Goal: Task Accomplishment & Management: Manage account settings

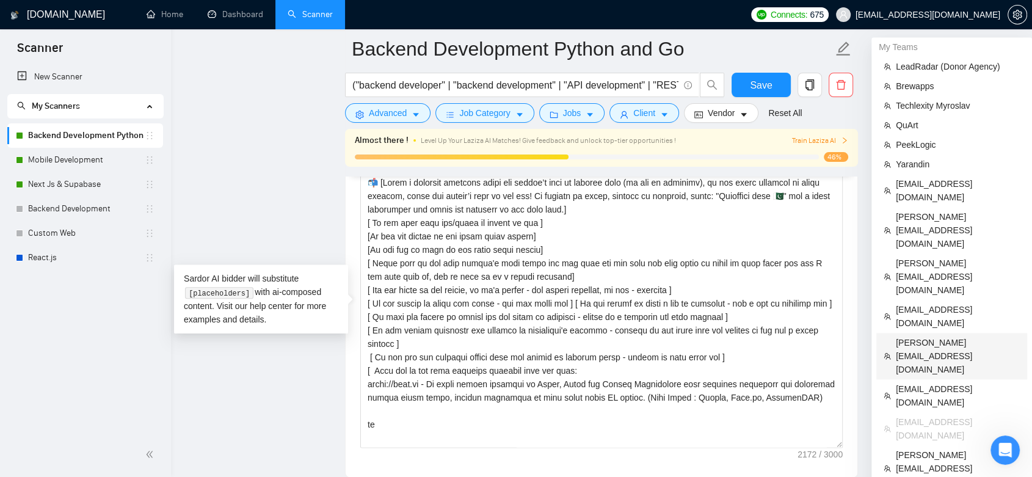
click at [982, 336] on span "[PERSON_NAME][EMAIL_ADDRESS][DOMAIN_NAME]" at bounding box center [958, 356] width 124 height 40
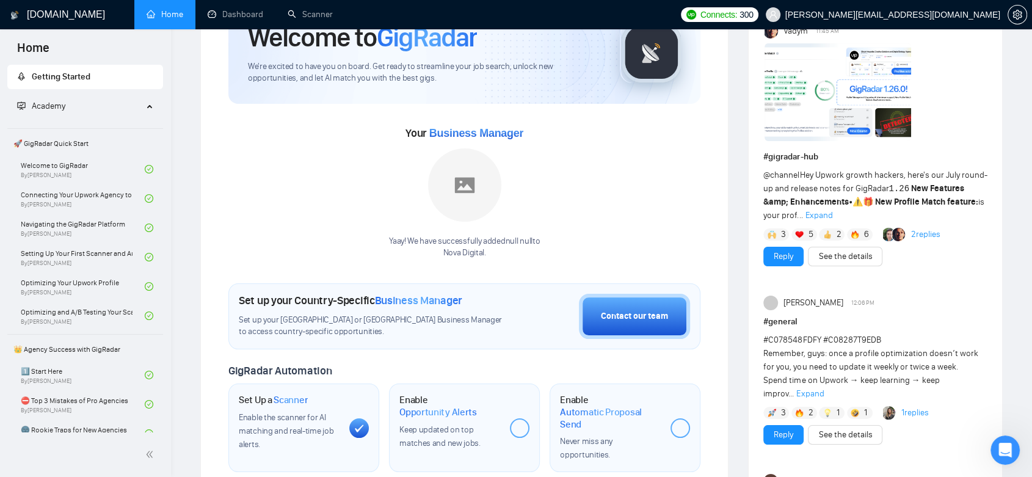
scroll to position [8, 0]
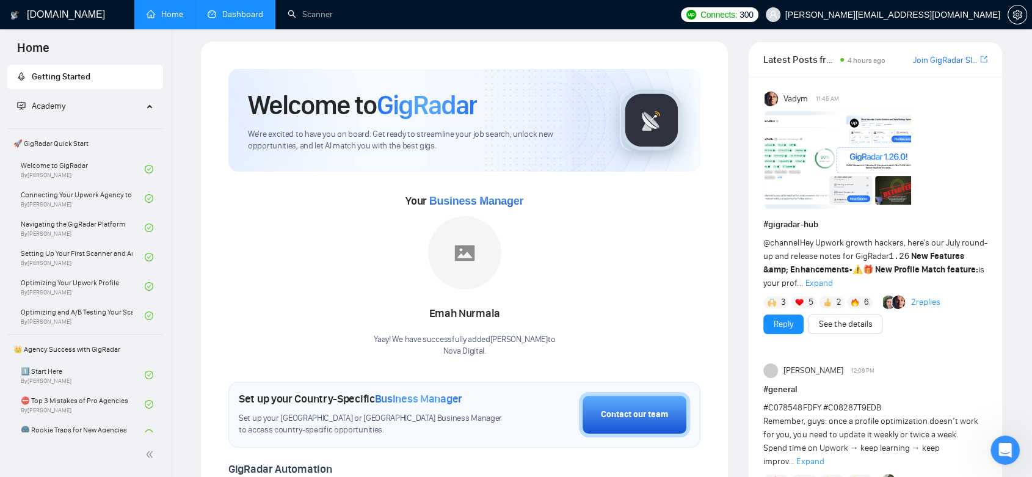
click at [234, 20] on link "Dashboard" at bounding box center [236, 14] width 56 height 10
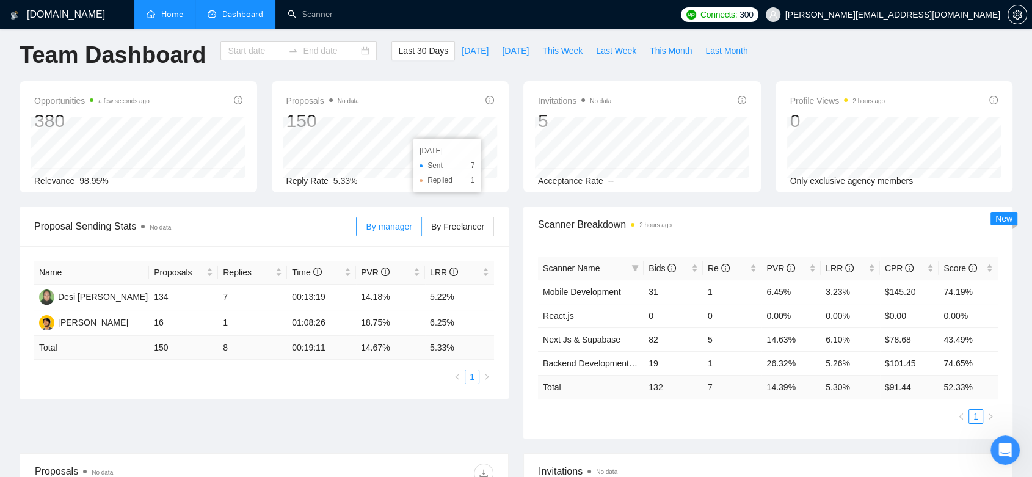
type input "[DATE]"
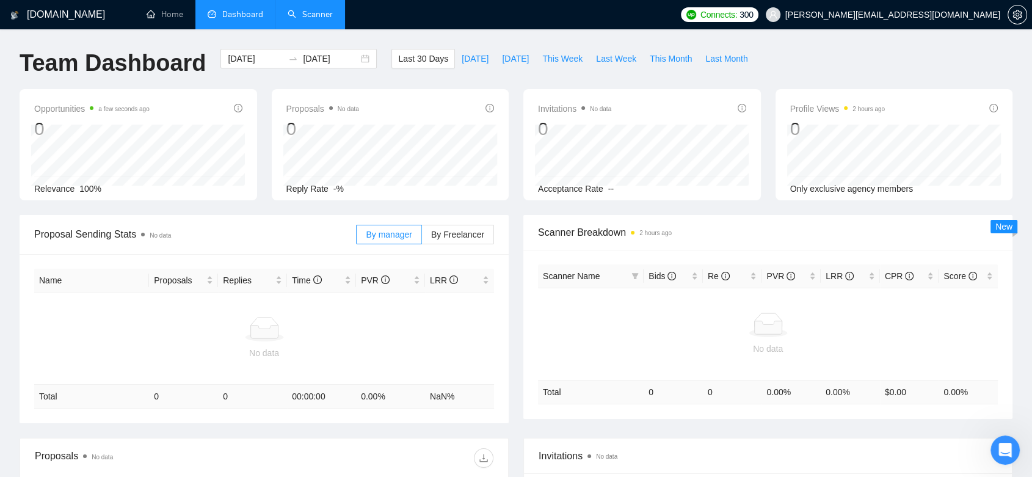
click at [318, 17] on link "Scanner" at bounding box center [310, 14] width 45 height 10
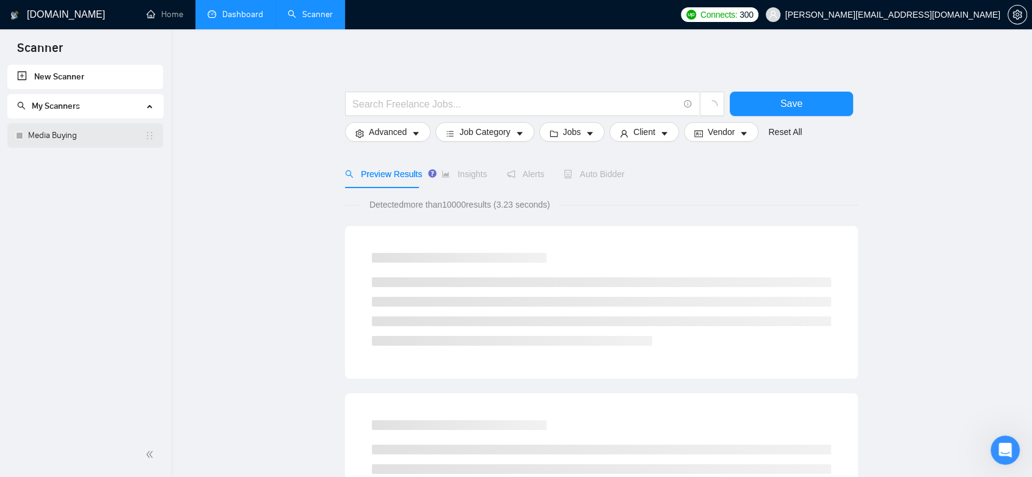
click at [78, 145] on link "Media Buying" at bounding box center [86, 135] width 117 height 24
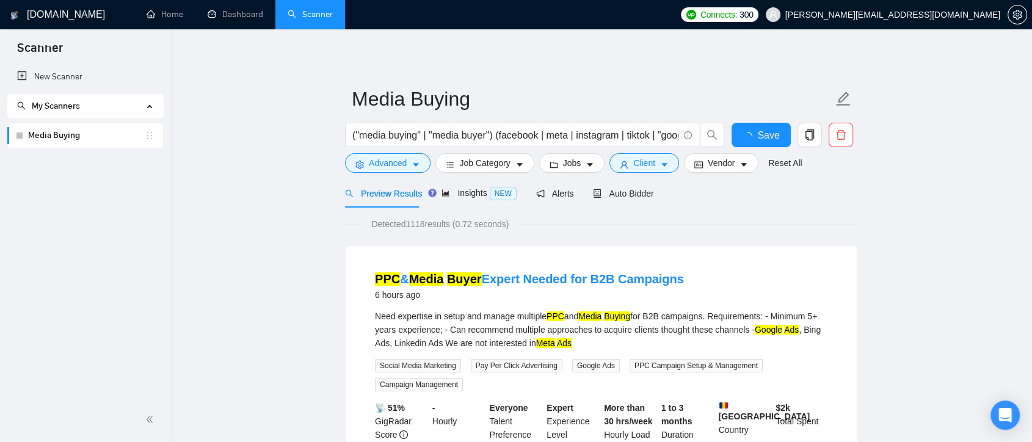
click at [950, 15] on span "[PERSON_NAME][EMAIL_ADDRESS][DOMAIN_NAME]" at bounding box center [892, 15] width 215 height 0
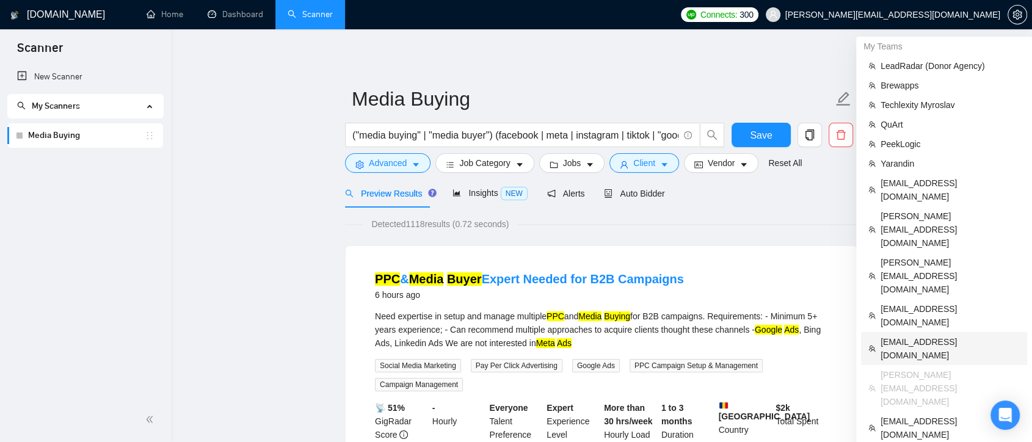
click at [933, 335] on span "dmitry.lobachov@osambit.com" at bounding box center [950, 348] width 139 height 27
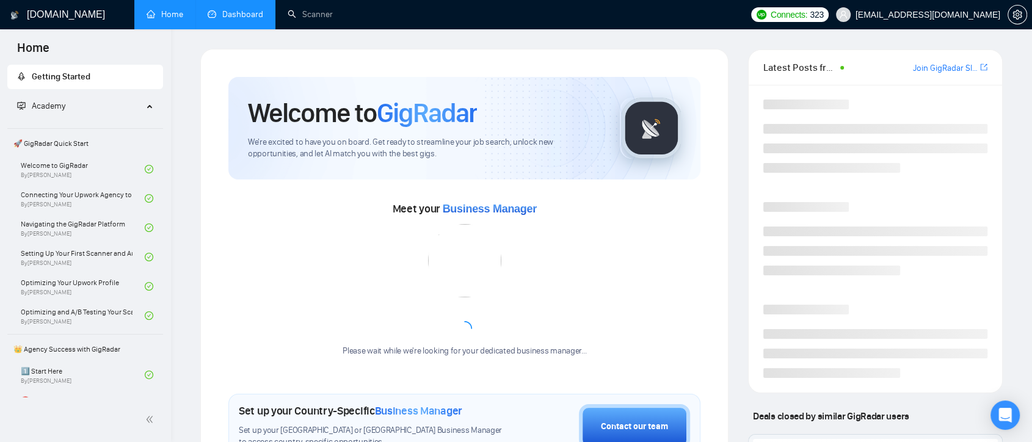
click at [238, 16] on link "Dashboard" at bounding box center [236, 14] width 56 height 10
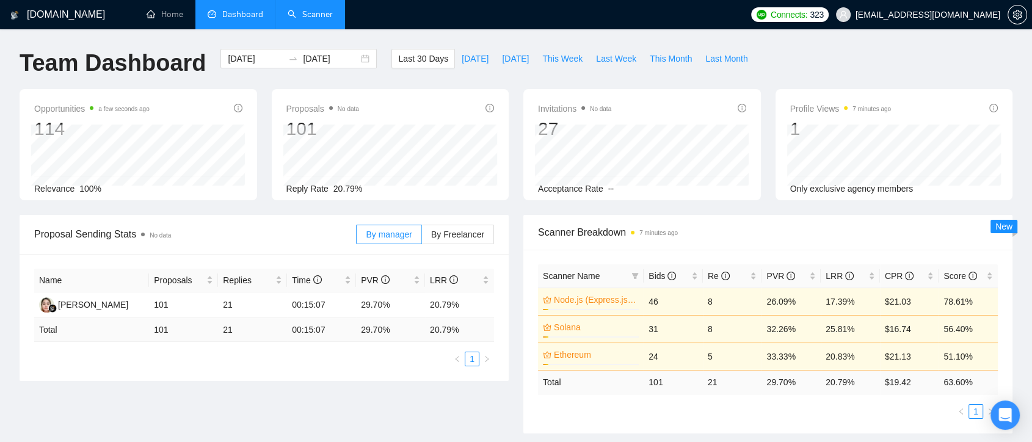
click at [313, 20] on link "Scanner" at bounding box center [310, 14] width 45 height 10
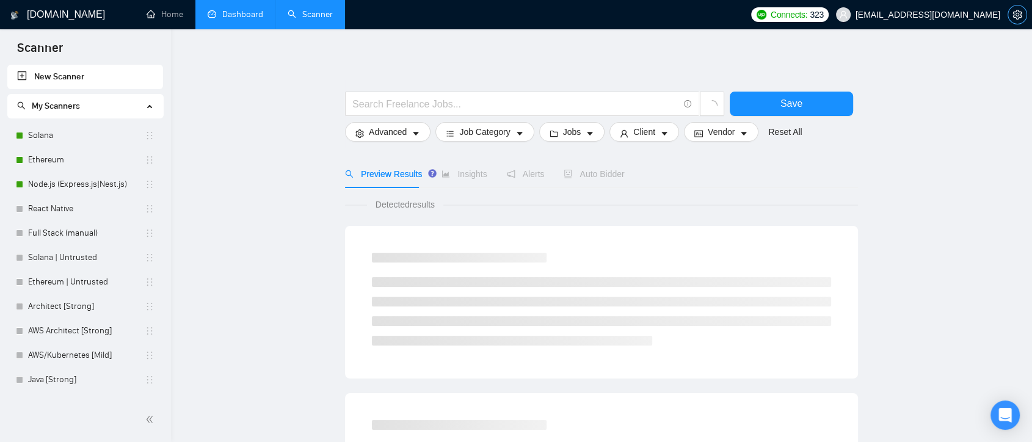
click at [1013, 16] on icon "setting" at bounding box center [1017, 15] width 9 height 10
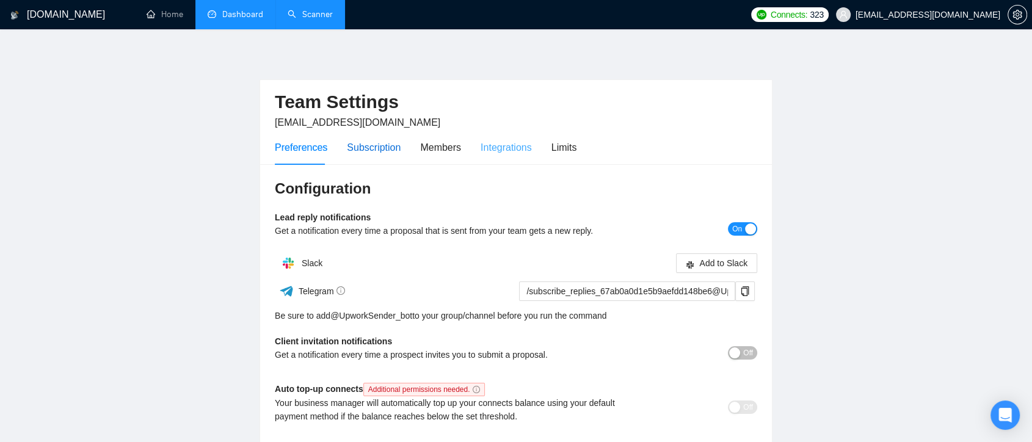
click at [380, 148] on div "Subscription" at bounding box center [374, 147] width 54 height 15
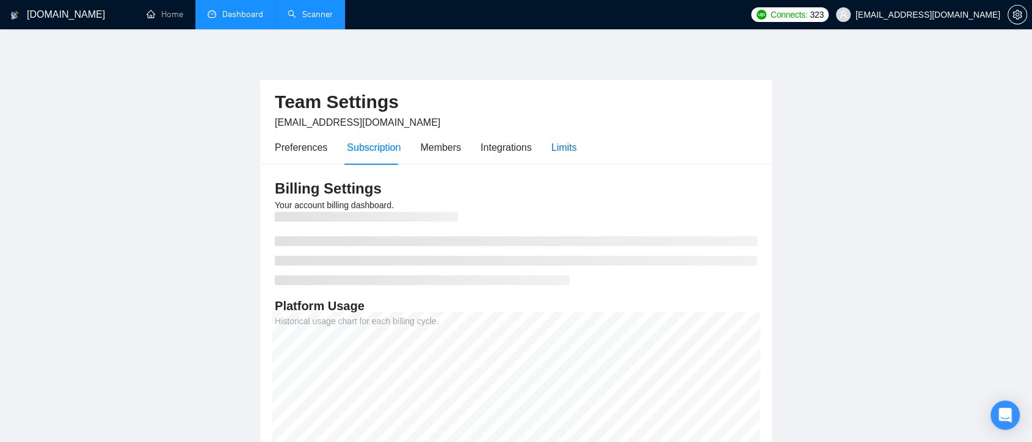
click at [558, 151] on div "Limits" at bounding box center [565, 147] width 26 height 15
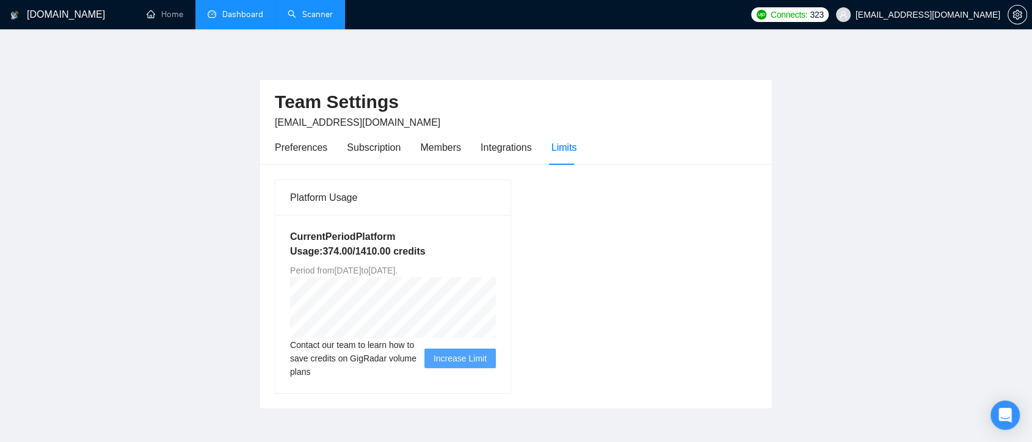
scroll to position [60, 0]
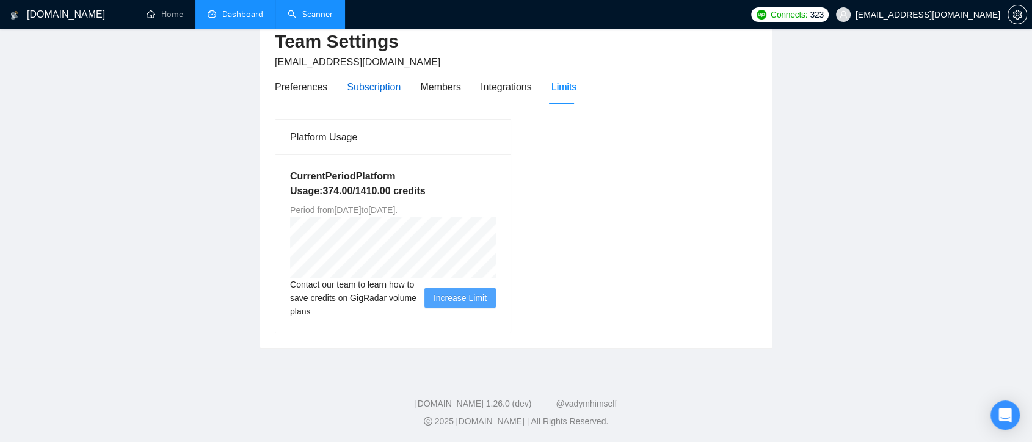
click at [381, 86] on div "Subscription" at bounding box center [374, 86] width 54 height 15
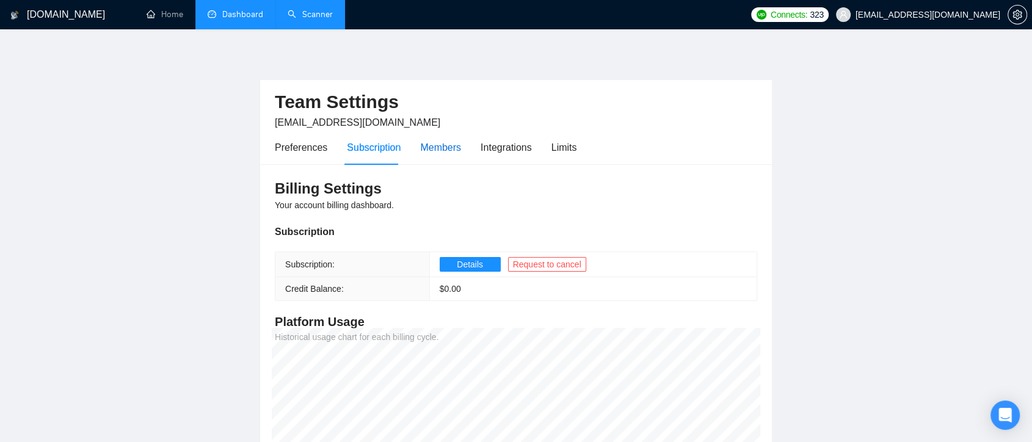
click at [443, 143] on div "Members" at bounding box center [440, 147] width 41 height 15
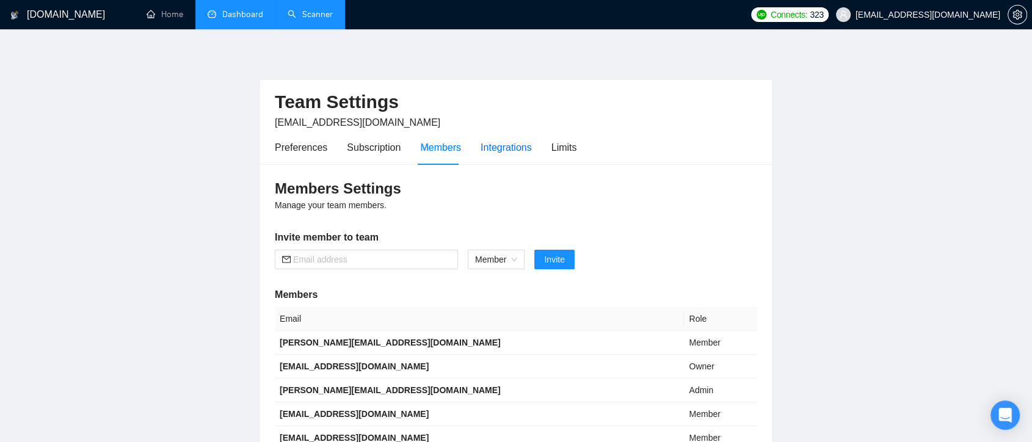
click at [497, 153] on div "Integrations" at bounding box center [506, 147] width 51 height 15
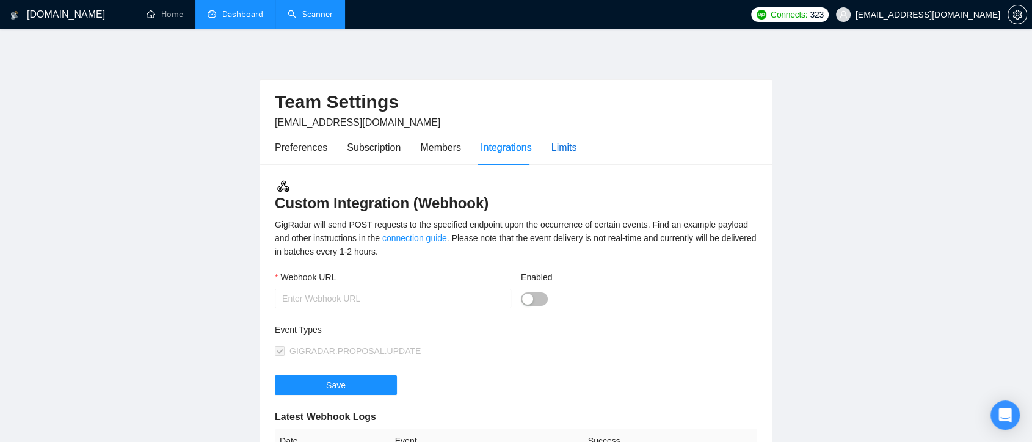
click at [569, 146] on div "Limits" at bounding box center [565, 147] width 26 height 15
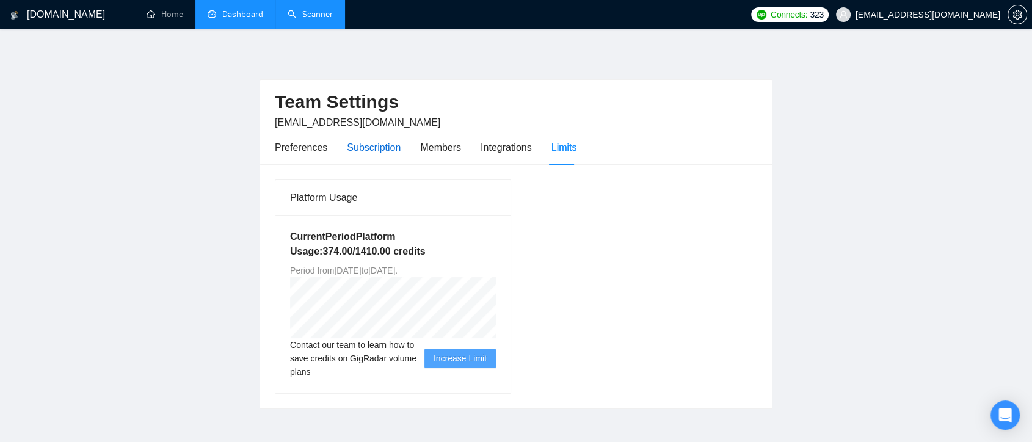
click at [387, 145] on div "Subscription" at bounding box center [374, 147] width 54 height 15
